Goal: Task Accomplishment & Management: Use online tool/utility

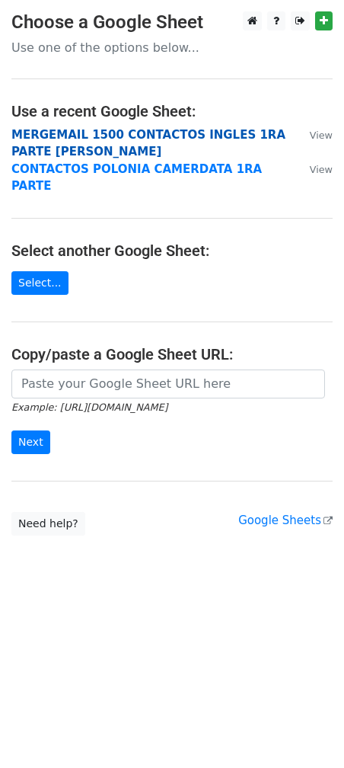
click at [139, 129] on strong "MERGEMAIL 1500 CONTACTOS INGLES 1RA PARTE JOAN" at bounding box center [148, 143] width 274 height 31
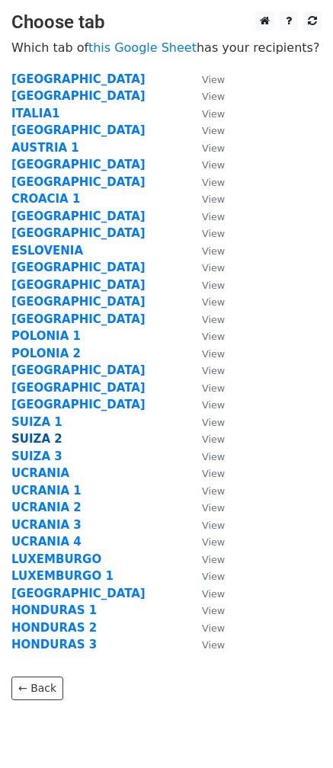
click at [38, 439] on strong "SUIZA 2" at bounding box center [36, 439] width 51 height 14
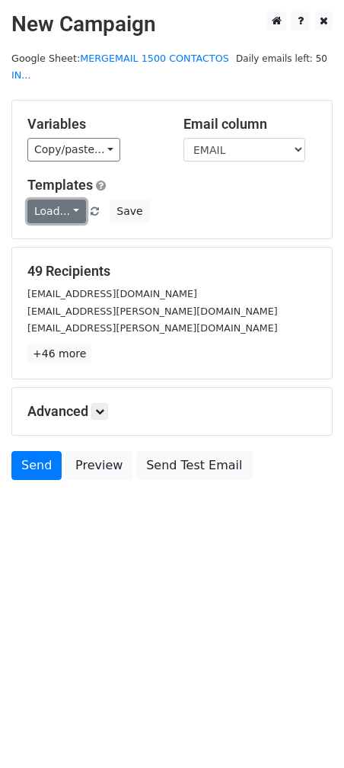
click at [65, 200] on link "Load..." at bounding box center [56, 212] width 59 height 24
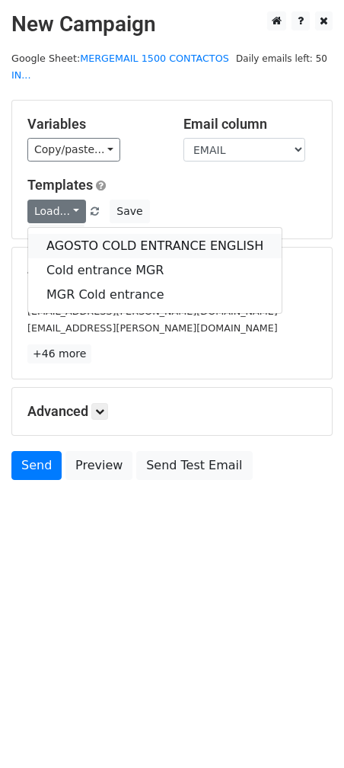
click at [68, 234] on link "AGOSTO COLD ENTRANCE ENGLISH" at bounding box center [155, 246] width 254 height 24
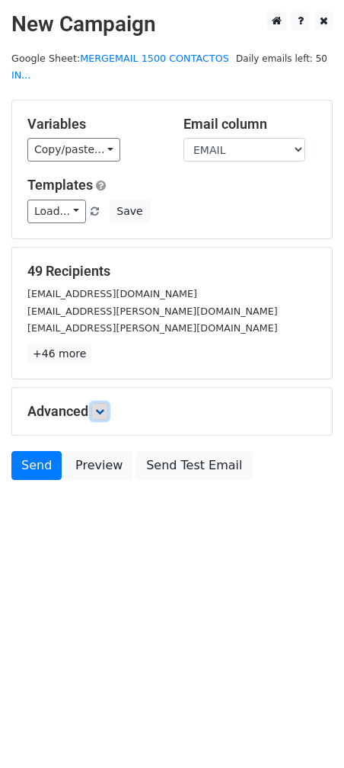
click at [104, 407] on icon at bounding box center [99, 411] width 9 height 9
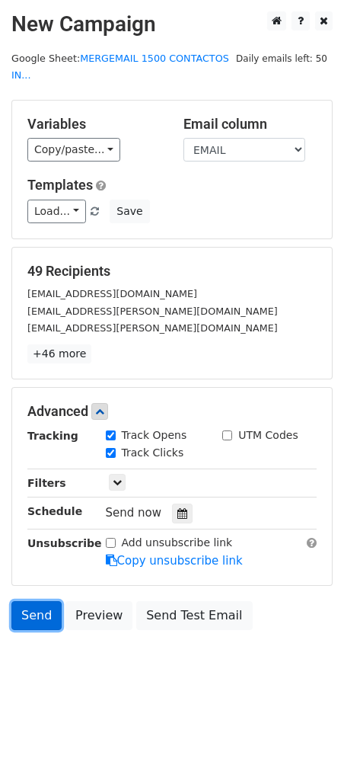
click at [36, 601] on link "Send" at bounding box center [36, 615] width 50 height 29
